Goal: Task Accomplishment & Management: Use online tool/utility

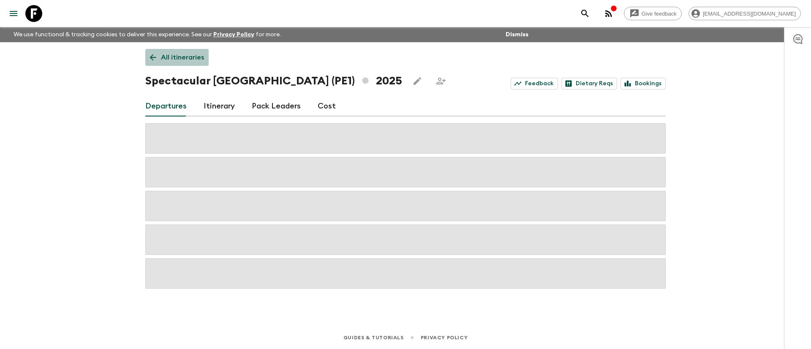
click at [182, 56] on p "All itineraries" at bounding box center [182, 57] width 43 height 10
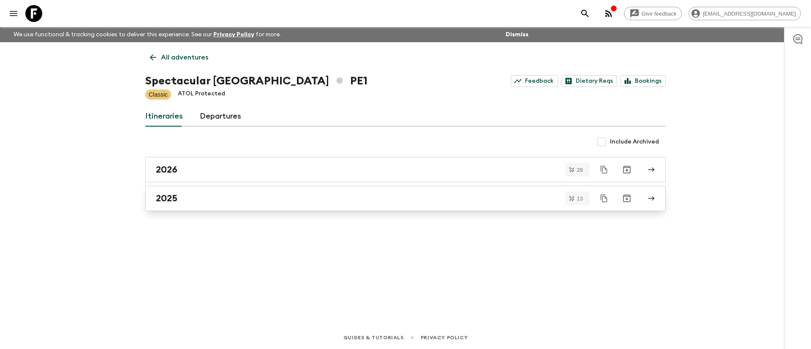
click at [228, 204] on div "2025" at bounding box center [397, 198] width 483 height 11
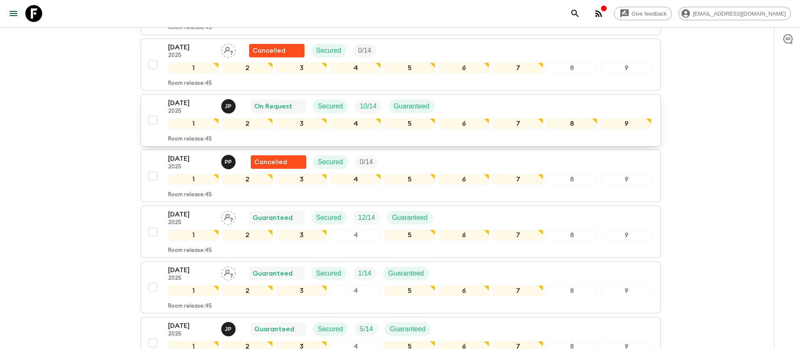
scroll to position [502, 0]
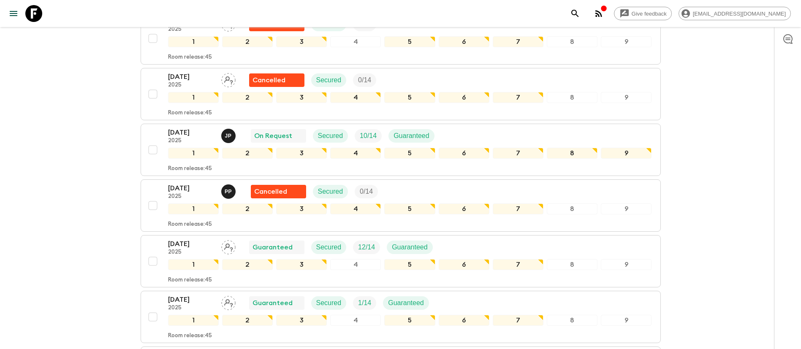
click at [469, 137] on div "[DATE] 2025 J P On Request Secured 10 / 14 Guaranteed" at bounding box center [410, 136] width 484 height 17
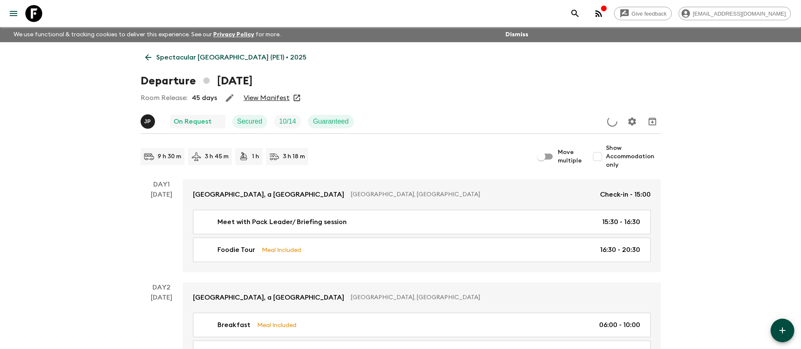
click at [280, 96] on link "View Manifest" at bounding box center [267, 98] width 46 height 8
